Goal: Task Accomplishment & Management: Use online tool/utility

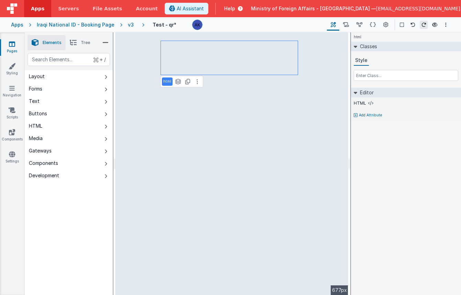
click at [128, 24] on div "v3" at bounding box center [132, 24] width 9 height 7
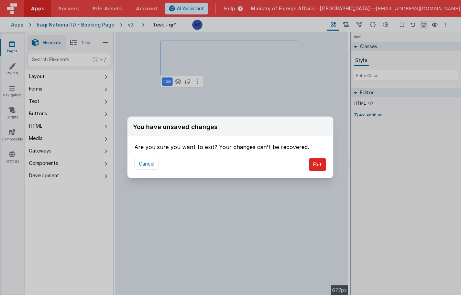
click at [314, 161] on button "Exit" at bounding box center [318, 164] width 18 height 13
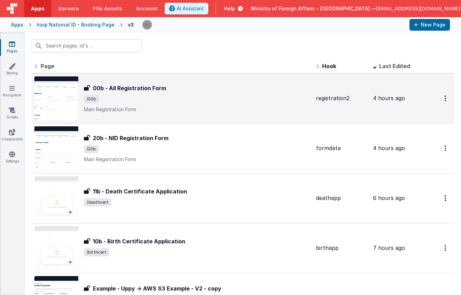
click at [67, 96] on img at bounding box center [56, 98] width 44 height 44
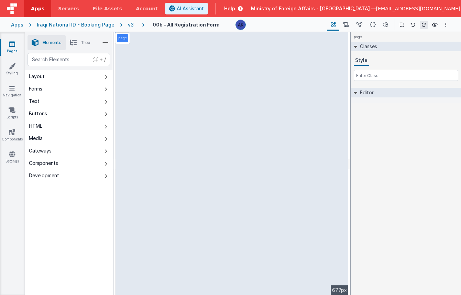
drag, startPoint x: 345, startPoint y: 68, endPoint x: 346, endPoint y: 101, distance: 32.7
click at [346, 101] on div "page --> 677px" at bounding box center [232, 163] width 233 height 263
drag, startPoint x: 346, startPoint y: 101, endPoint x: 329, endPoint y: 117, distance: 23.9
click at [340, 117] on div "page --> 677px" at bounding box center [232, 163] width 233 height 263
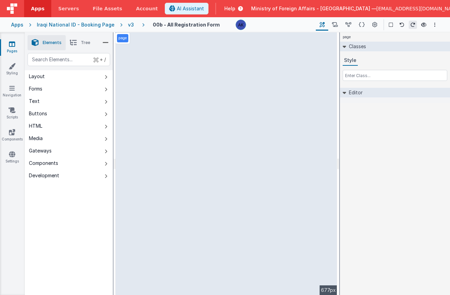
click at [266, 125] on div "page --> 677px" at bounding box center [227, 163] width 222 height 263
click at [246, 148] on div "page --> 677px" at bounding box center [227, 163] width 222 height 263
click at [128, 26] on div "v3" at bounding box center [132, 24] width 9 height 7
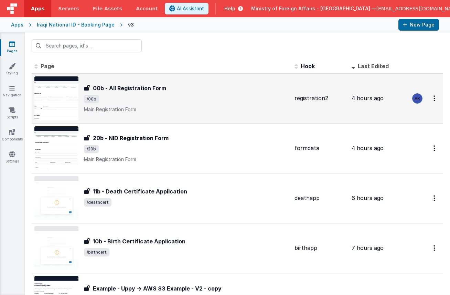
click at [60, 111] on img at bounding box center [56, 98] width 44 height 44
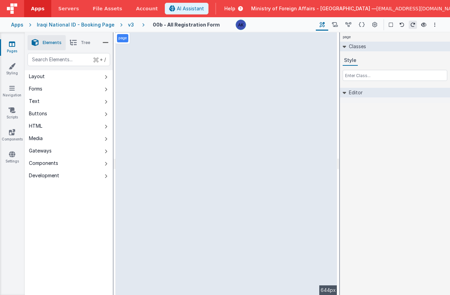
click at [183, 78] on div "page --> 644px" at bounding box center [227, 163] width 222 height 263
click at [182, 119] on div "page --> 644px" at bounding box center [227, 163] width 222 height 263
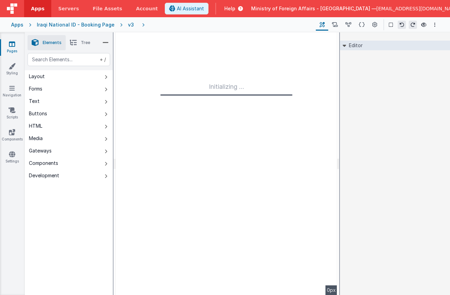
click at [128, 21] on div "v3" at bounding box center [132, 24] width 9 height 7
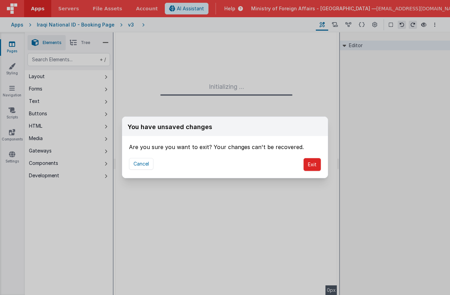
click at [315, 167] on button "Exit" at bounding box center [312, 164] width 18 height 13
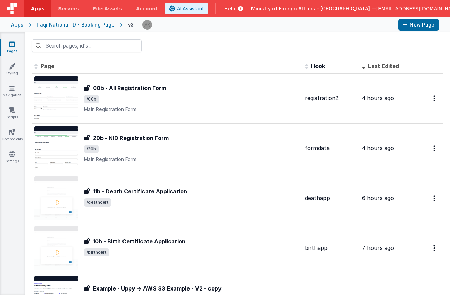
click at [408, 13] on div "Ministry of Foreign Affairs - Iraq — ali.alkhairalla@gmail.com" at bounding box center [359, 9] width 217 height 12
click at [409, 8] on span "[EMAIL_ADDRESS][DOMAIN_NAME]" at bounding box center [418, 8] width 84 height 7
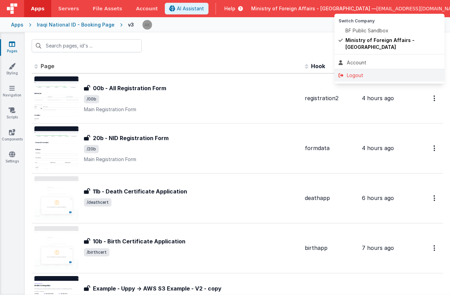
click at [393, 72] on li "Logout" at bounding box center [389, 75] width 110 height 12
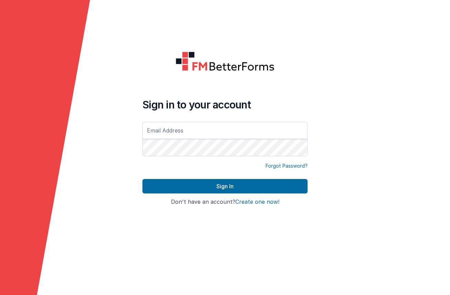
type input "[EMAIL_ADDRESS][DOMAIN_NAME]"
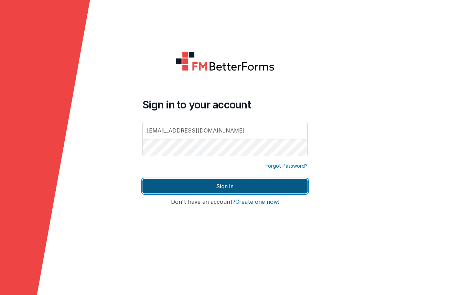
click at [232, 186] on button "Sign In" at bounding box center [224, 186] width 165 height 14
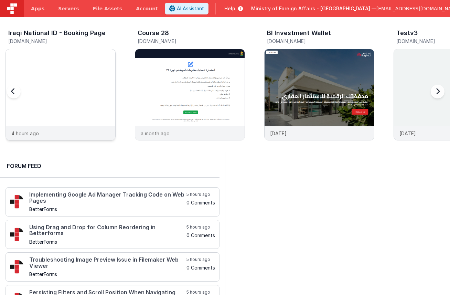
click at [83, 49] on img at bounding box center [60, 49] width 109 height 0
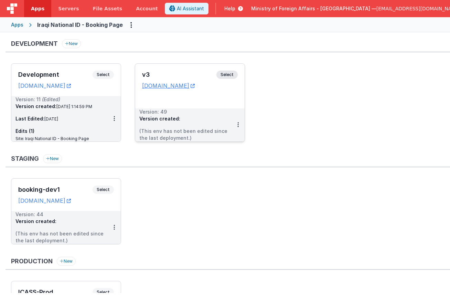
click at [236, 73] on span "Select" at bounding box center [226, 75] width 21 height 8
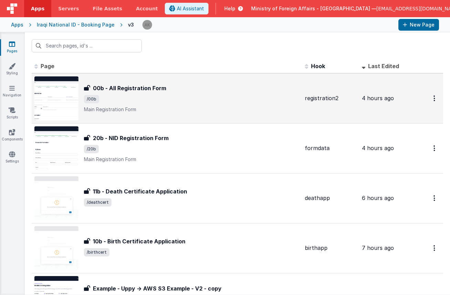
click at [72, 97] on img at bounding box center [56, 98] width 44 height 44
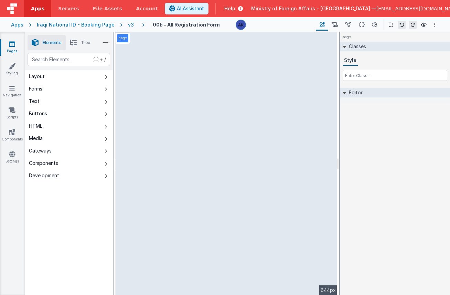
click at [82, 43] on span "Tree" at bounding box center [85, 43] width 9 height 6
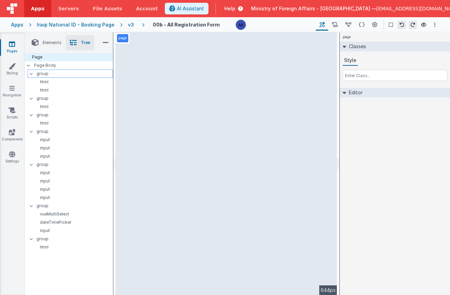
click at [55, 73] on p "group" at bounding box center [74, 74] width 76 height 8
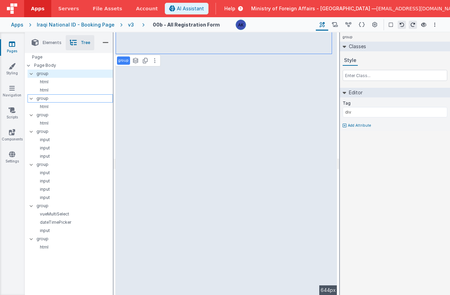
click at [46, 97] on p "group" at bounding box center [74, 99] width 76 height 8
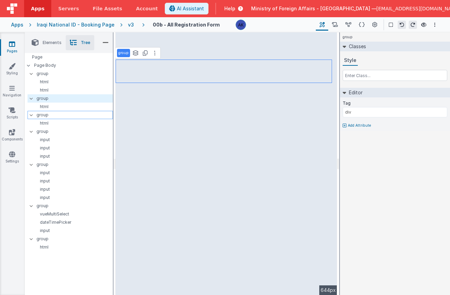
click at [45, 113] on p "group" at bounding box center [74, 115] width 76 height 8
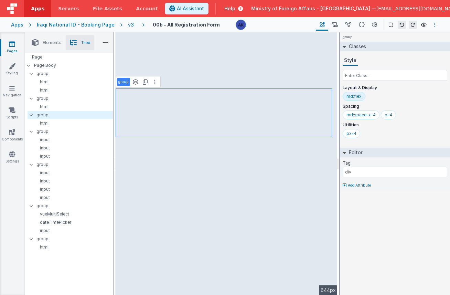
click at [434, 23] on button "Options" at bounding box center [435, 25] width 8 height 8
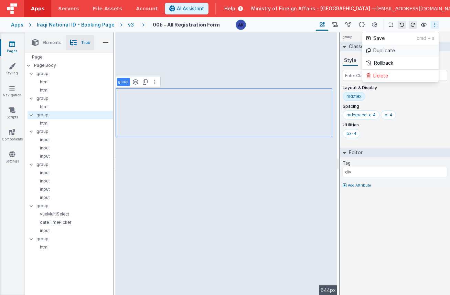
click at [396, 47] on link "Duplicate" at bounding box center [400, 50] width 76 height 12
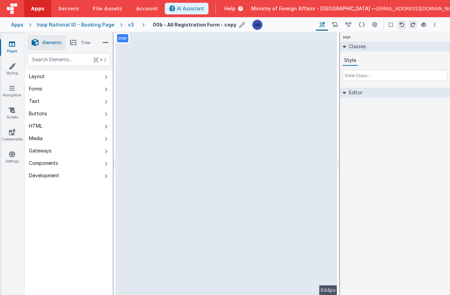
click at [239, 25] on icon at bounding box center [242, 25] width 6 height 10
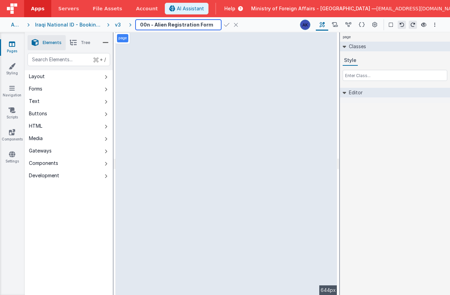
type input "00n - Alien Registration Form"
click at [224, 24] on icon at bounding box center [227, 25] width 6 height 10
